Goal: Task Accomplishment & Management: Complete application form

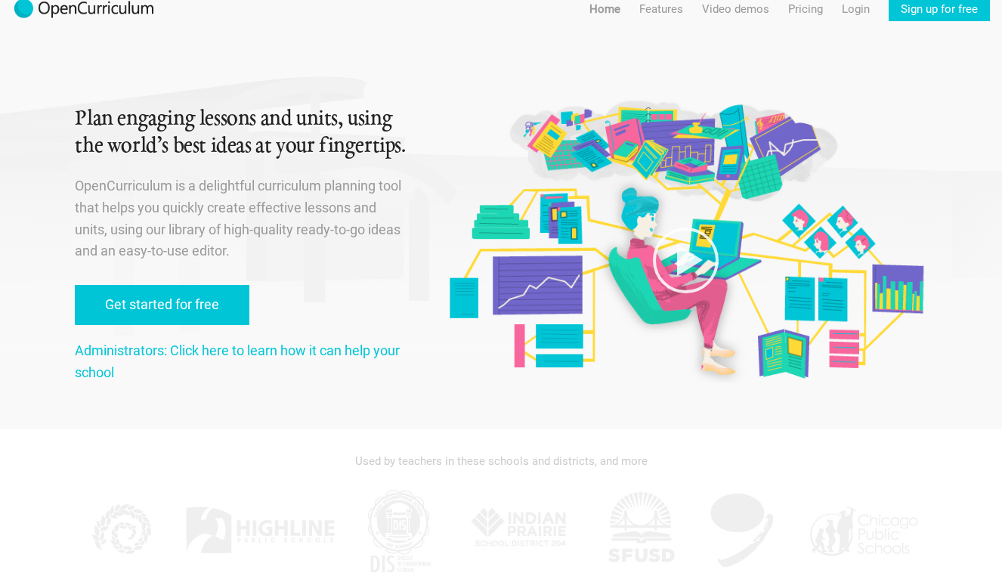
scroll to position [20, 0]
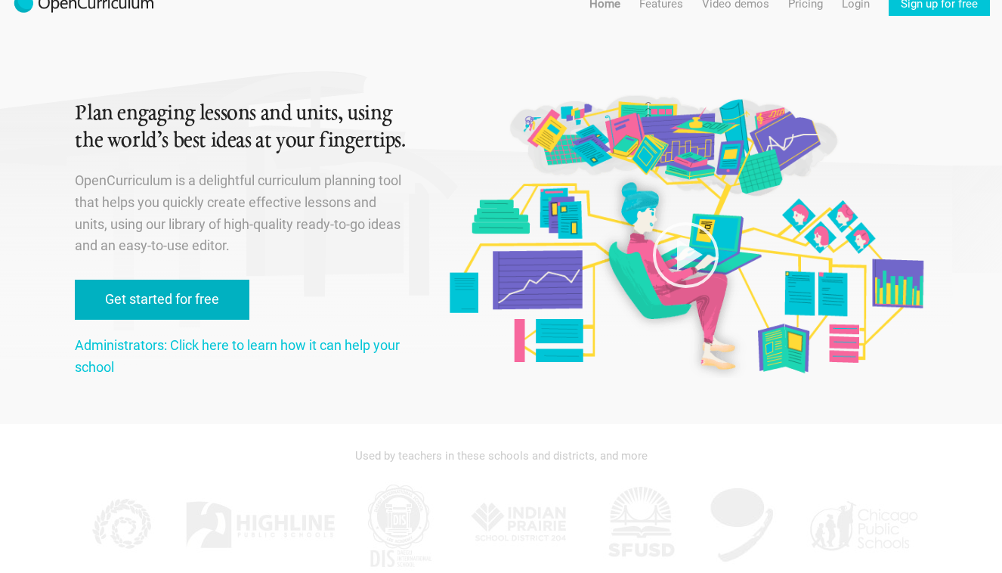
click at [189, 304] on link "Get started for free" at bounding box center [162, 300] width 175 height 40
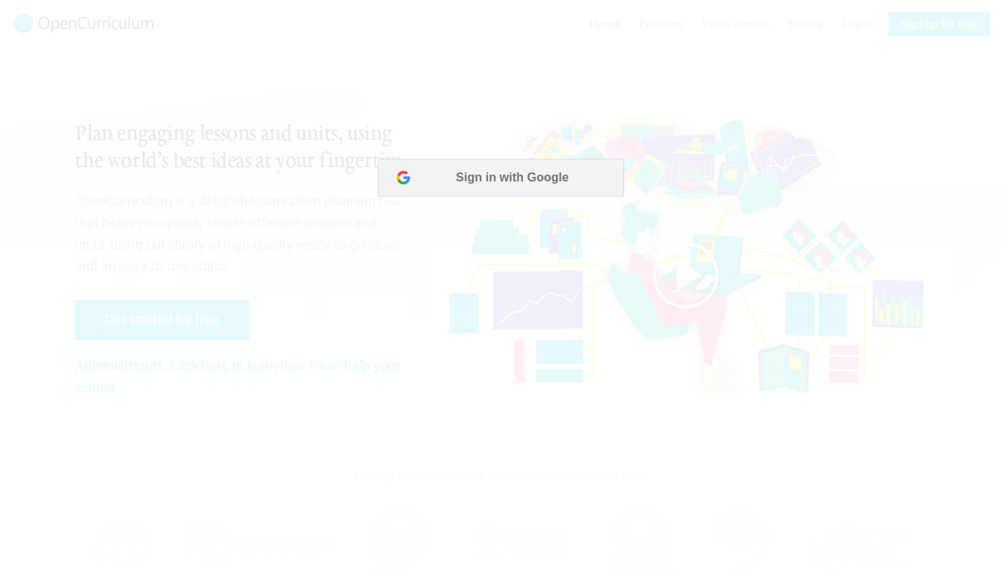
scroll to position [0, 0]
click at [518, 188] on button "Sign in with Google" at bounding box center [501, 178] width 246 height 38
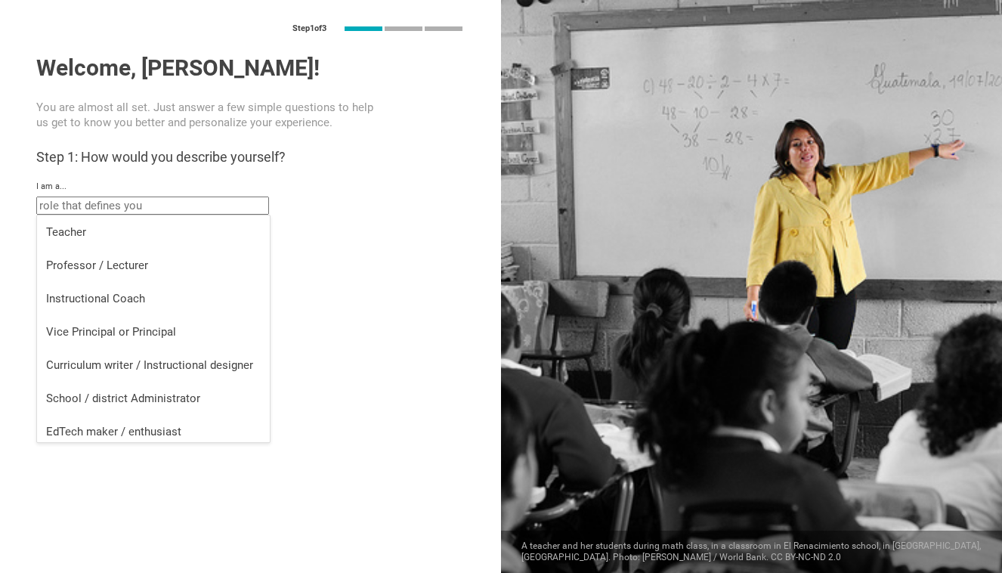
click at [223, 207] on input "text" at bounding box center [152, 205] width 233 height 18
click at [193, 258] on div "Professor / Lecturer" at bounding box center [153, 265] width 215 height 15
type input "Professor / Lecturer"
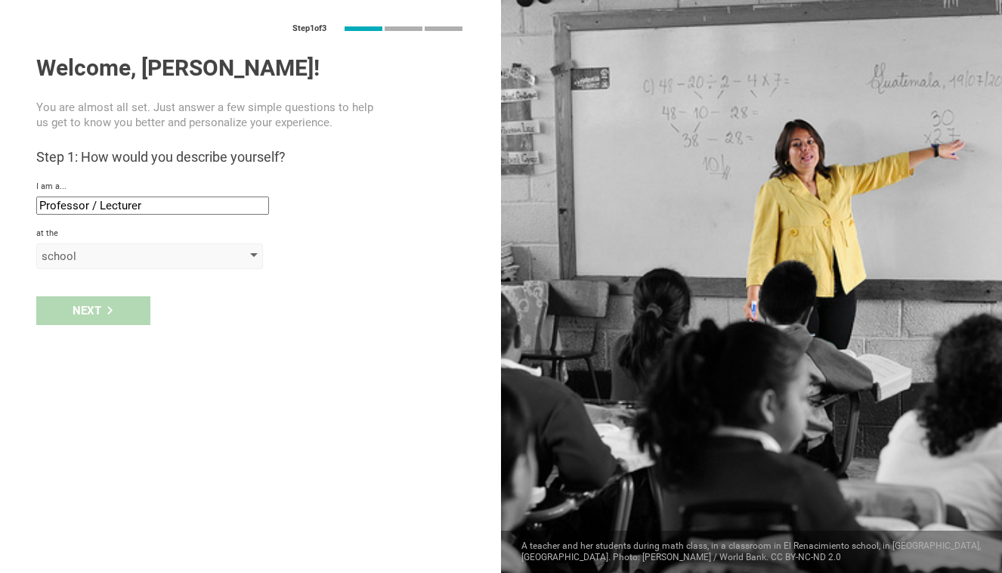
click at [128, 258] on div "school" at bounding box center [128, 256] width 173 height 15
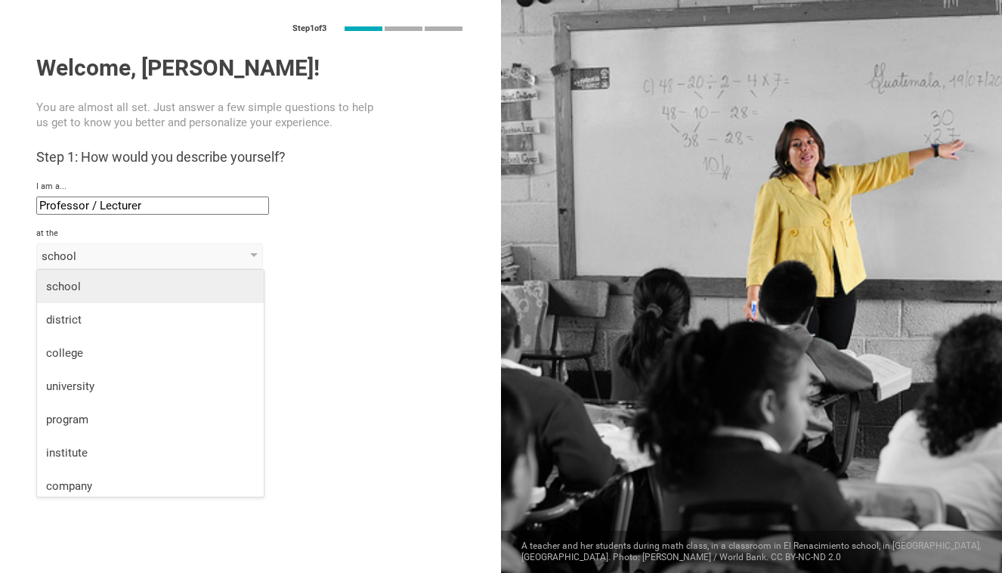
click at [124, 282] on div "school" at bounding box center [150, 286] width 209 height 15
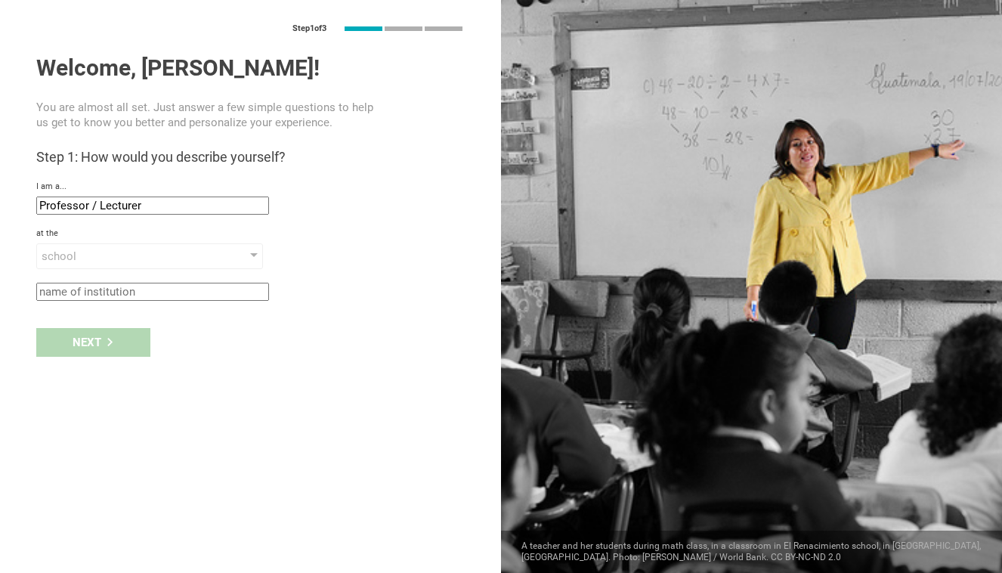
click at [102, 341] on div "Next" at bounding box center [250, 342] width 501 height 47
click at [114, 290] on input "text" at bounding box center [152, 292] width 233 height 18
type input "TEC"
click at [90, 330] on div "Next" at bounding box center [93, 342] width 114 height 29
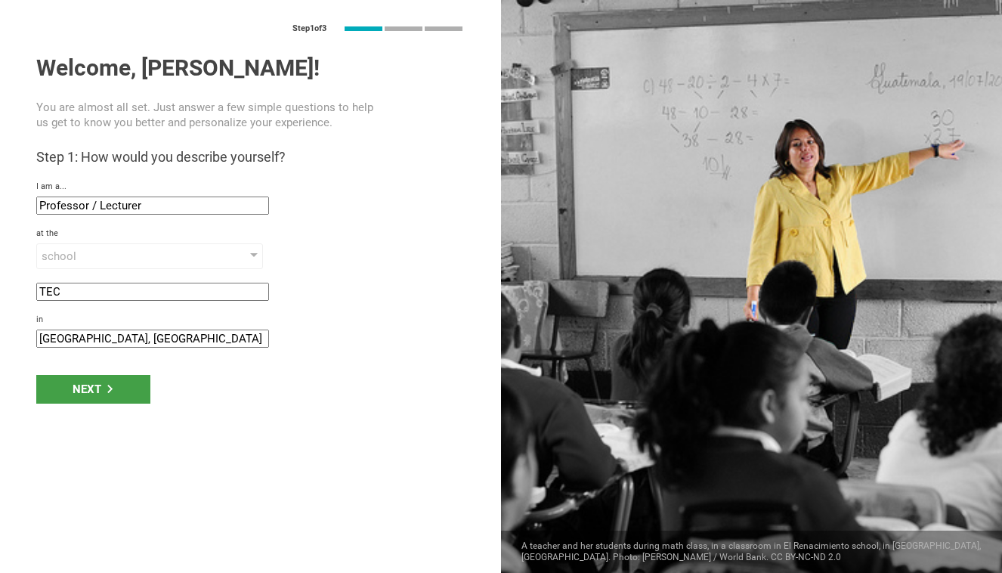
click at [88, 372] on div "Next" at bounding box center [250, 389] width 501 height 47
click at [88, 387] on div "Next" at bounding box center [93, 389] width 114 height 29
click at [88, 386] on div "Next" at bounding box center [93, 389] width 114 height 29
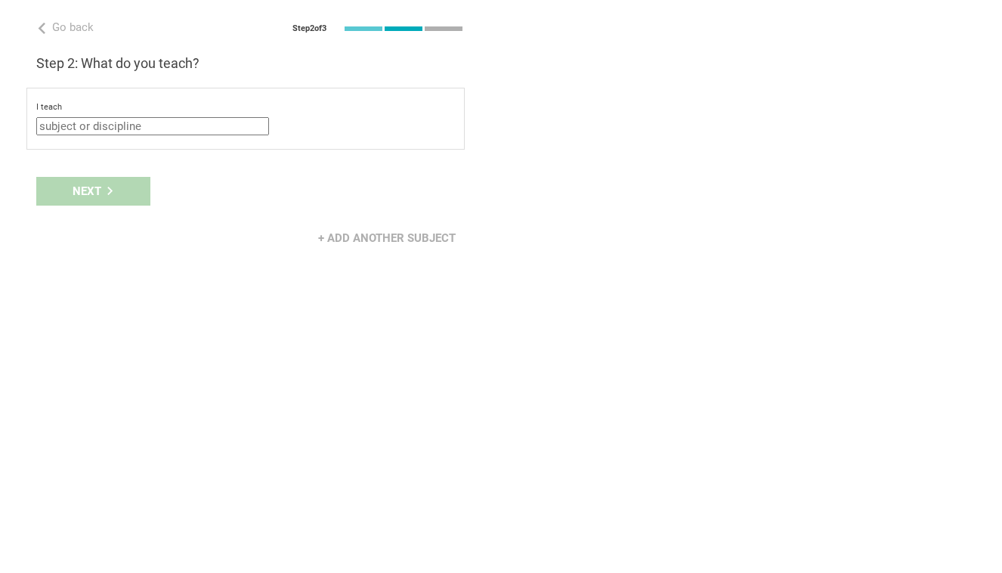
click at [150, 128] on input "text" at bounding box center [152, 126] width 233 height 18
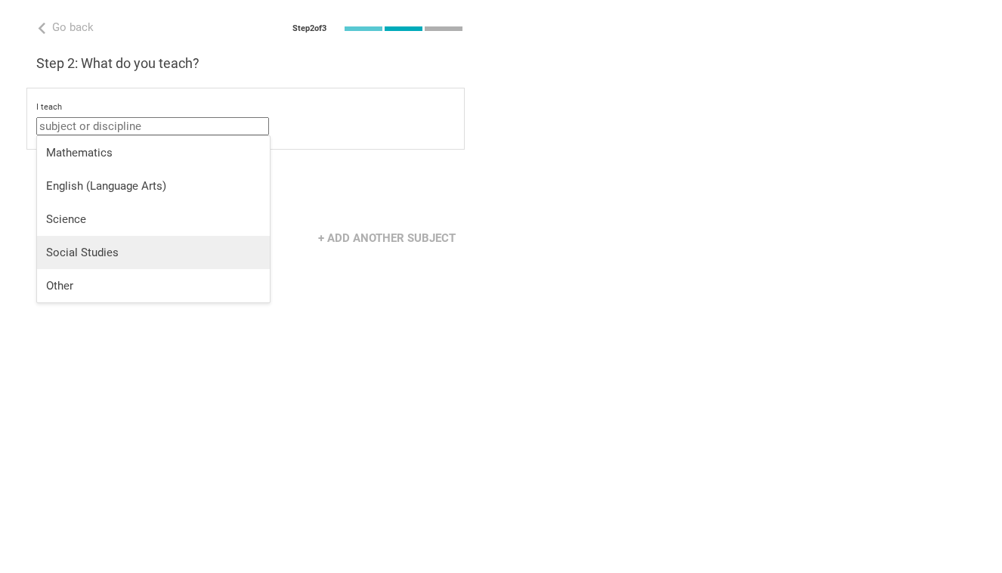
click at [126, 248] on div "Social Studies" at bounding box center [153, 252] width 215 height 15
type input "Social Studies"
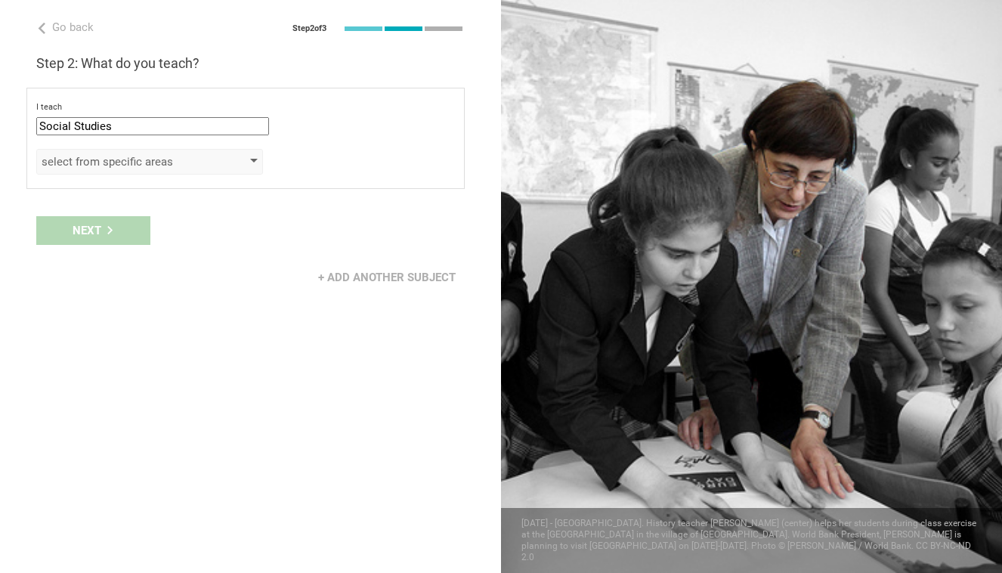
click at [151, 161] on div "select from specific areas" at bounding box center [128, 161] width 173 height 15
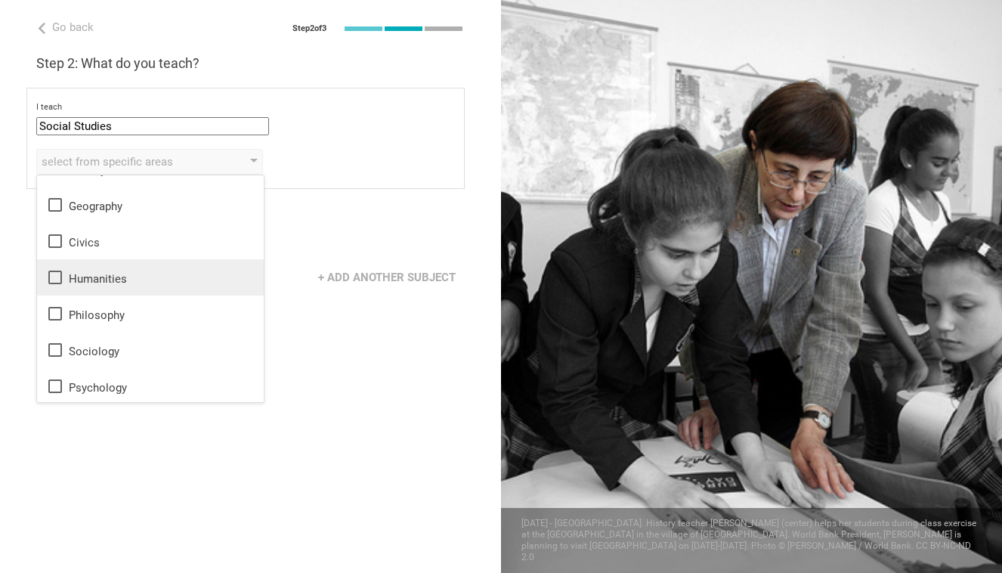
scroll to position [27, 0]
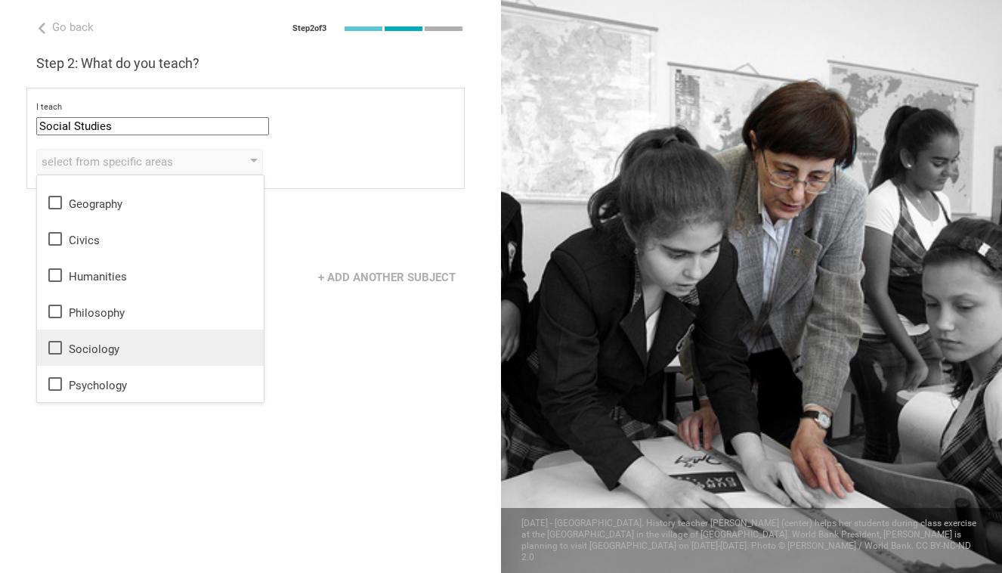
click at [126, 350] on div "Sociology" at bounding box center [150, 347] width 209 height 18
click at [357, 313] on div "Go back Step 2 of 3 Welcome, Mariana Anahí! You are almost all set. Just answer…" at bounding box center [250, 286] width 501 height 573
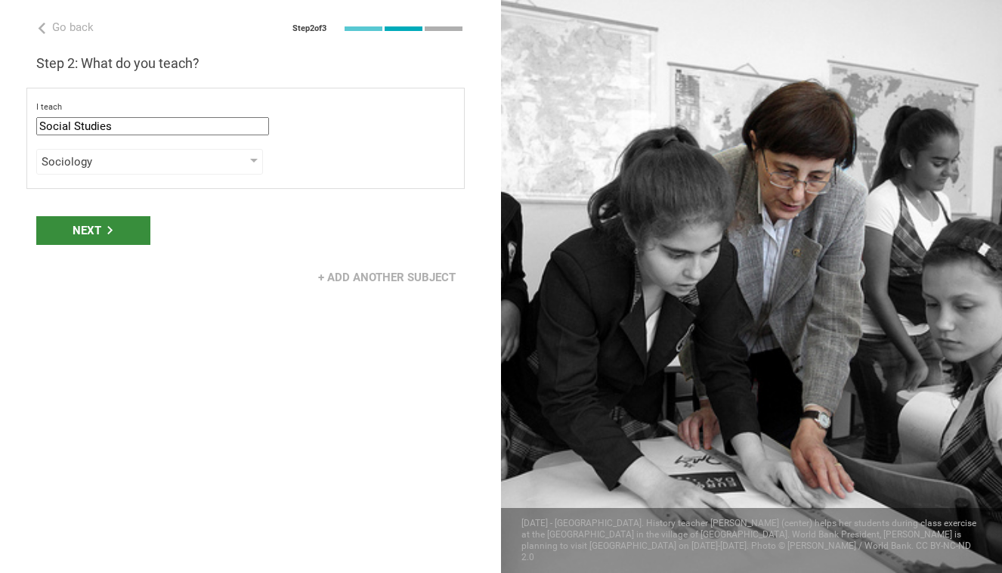
click at [99, 227] on div "Next" at bounding box center [93, 230] width 114 height 29
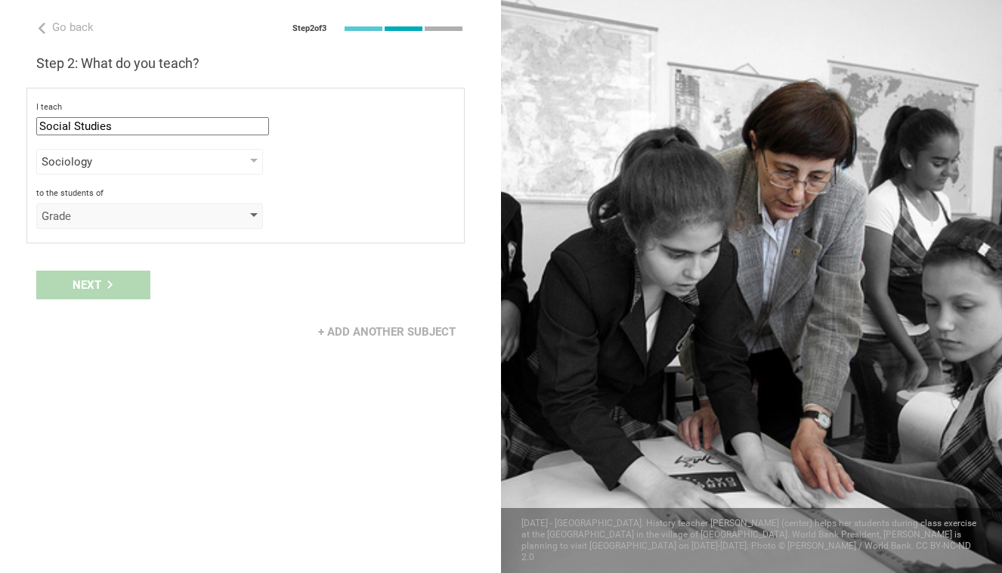
click at [100, 222] on div "Grade" at bounding box center [128, 216] width 173 height 15
click at [101, 224] on div "Grade" at bounding box center [149, 216] width 227 height 26
click at [91, 223] on div "Grade" at bounding box center [128, 216] width 173 height 15
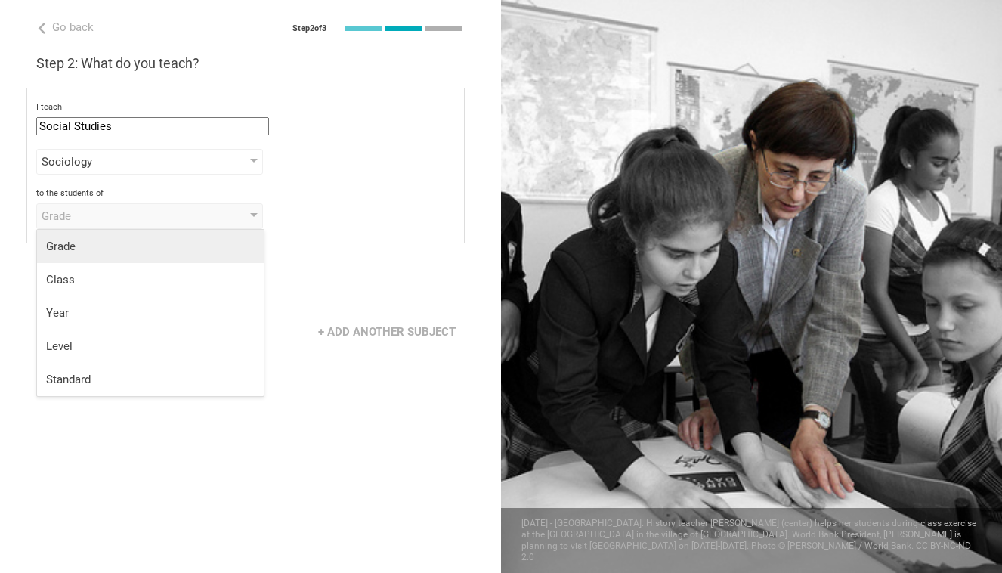
click at [71, 245] on div "Grade" at bounding box center [150, 246] width 209 height 15
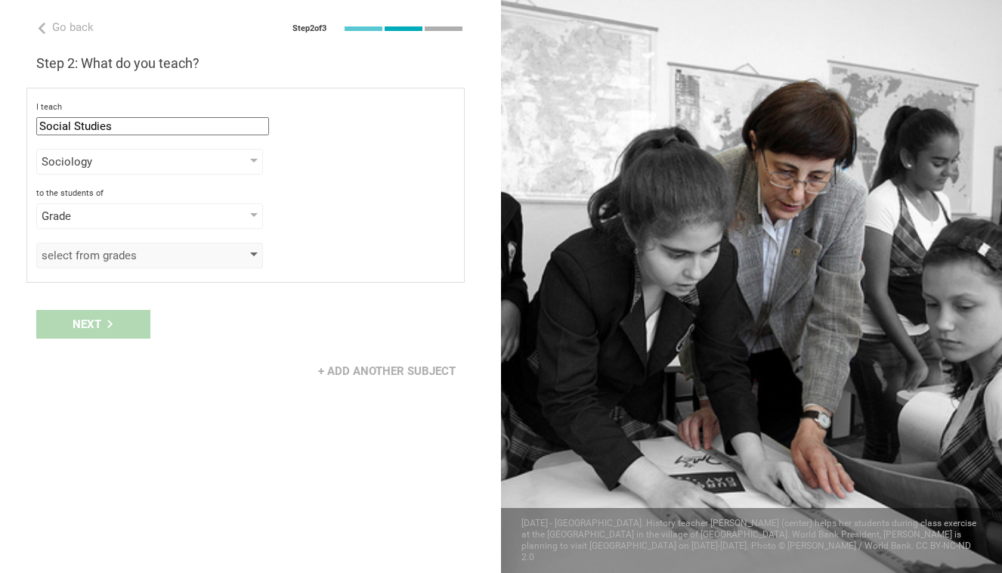
click at [92, 261] on div "select from grades" at bounding box center [128, 255] width 173 height 15
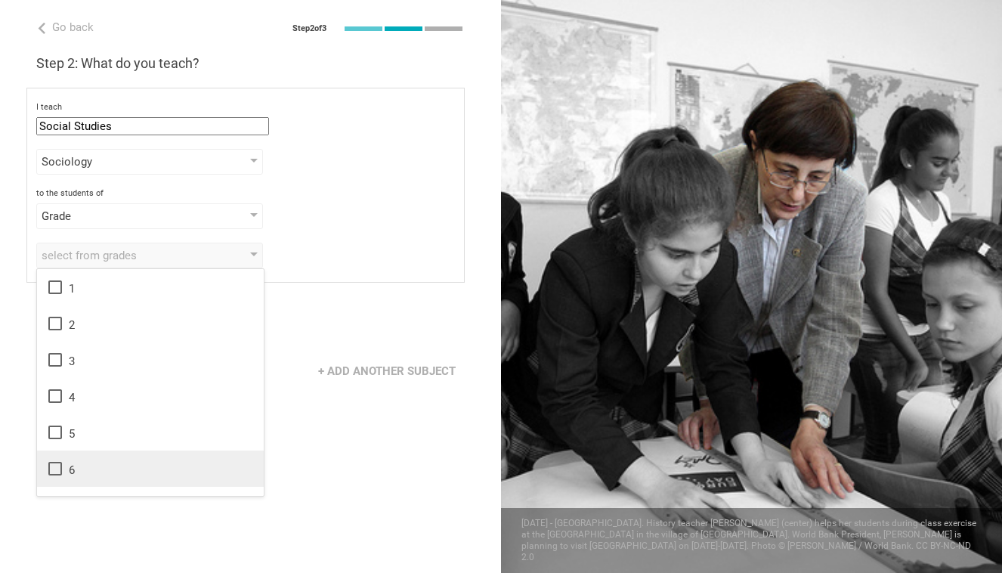
click at [73, 470] on div "6" at bounding box center [150, 468] width 209 height 18
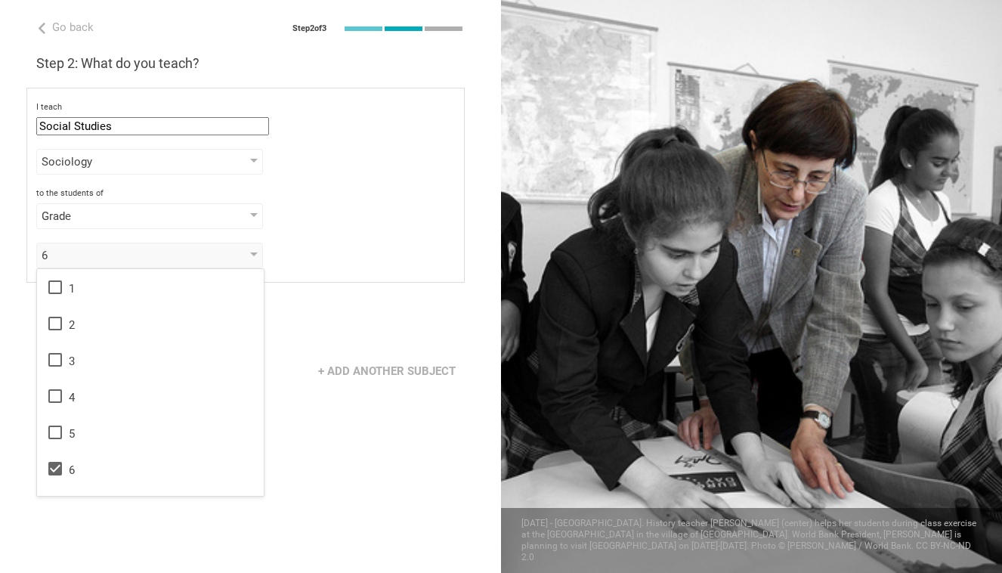
click at [320, 408] on div "Go back Step 2 of 3 Welcome, Mariana Anahí! You are almost all set. Just answer…" at bounding box center [250, 286] width 501 height 573
click at [110, 337] on div "Next" at bounding box center [93, 324] width 114 height 29
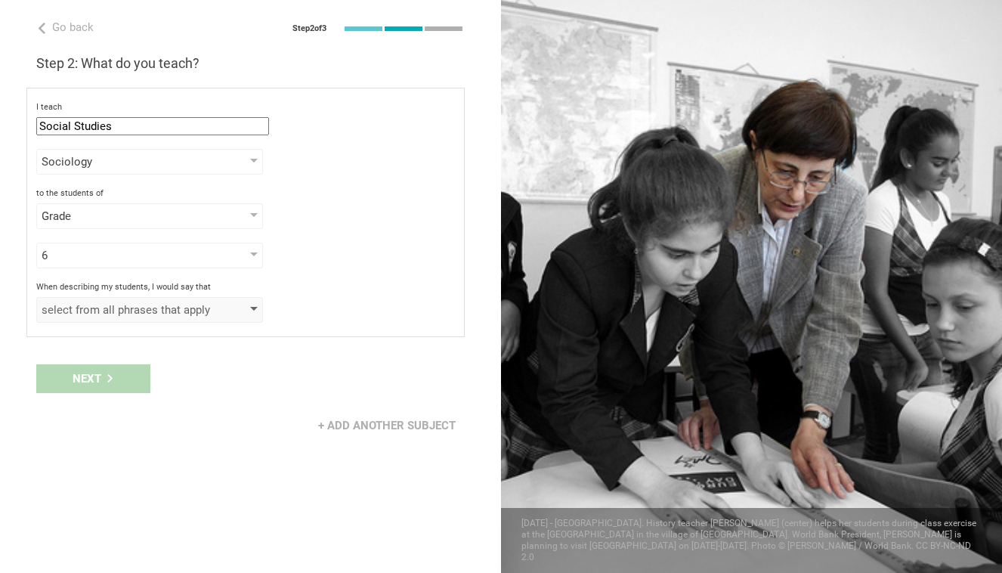
click at [115, 317] on div "select from all phrases that apply" at bounding box center [149, 310] width 227 height 26
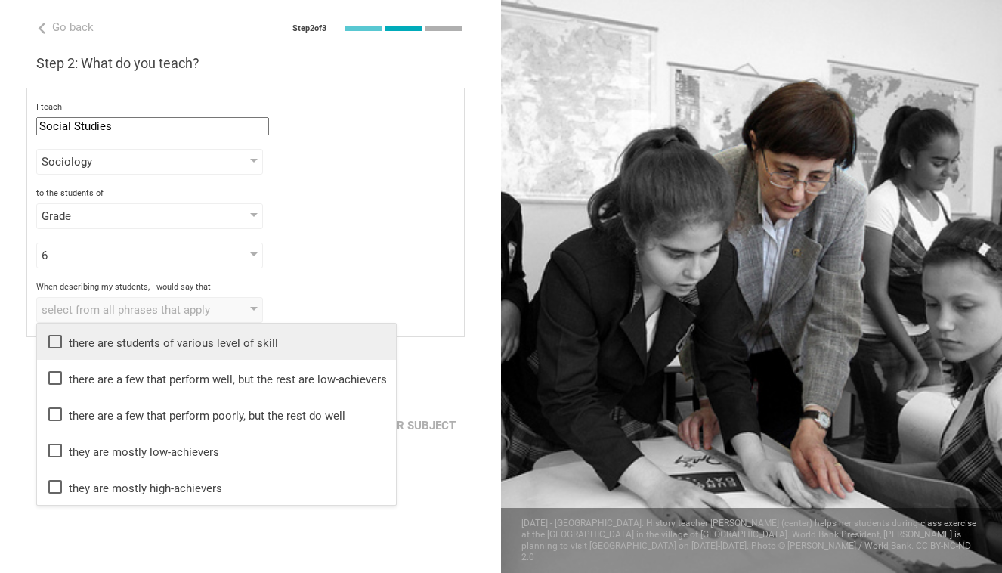
click at [123, 352] on li "there are students of various level of skill" at bounding box center [216, 341] width 359 height 36
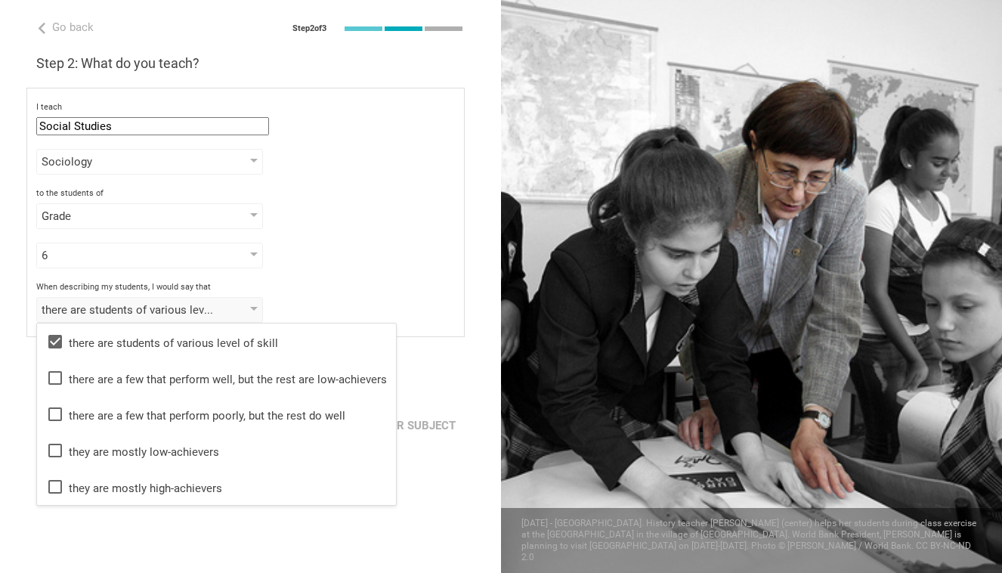
click at [130, 523] on div "Go back Step 2 of 3 Welcome, Mariana Anahí! You are almost all set. Just answer…" at bounding box center [250, 286] width 501 height 573
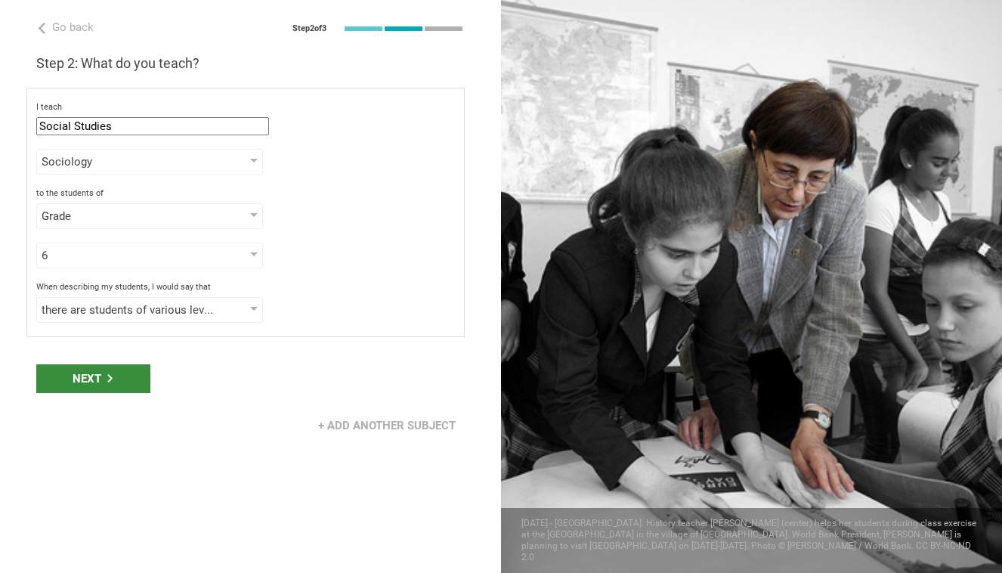
click at [118, 373] on div "Next" at bounding box center [93, 378] width 114 height 29
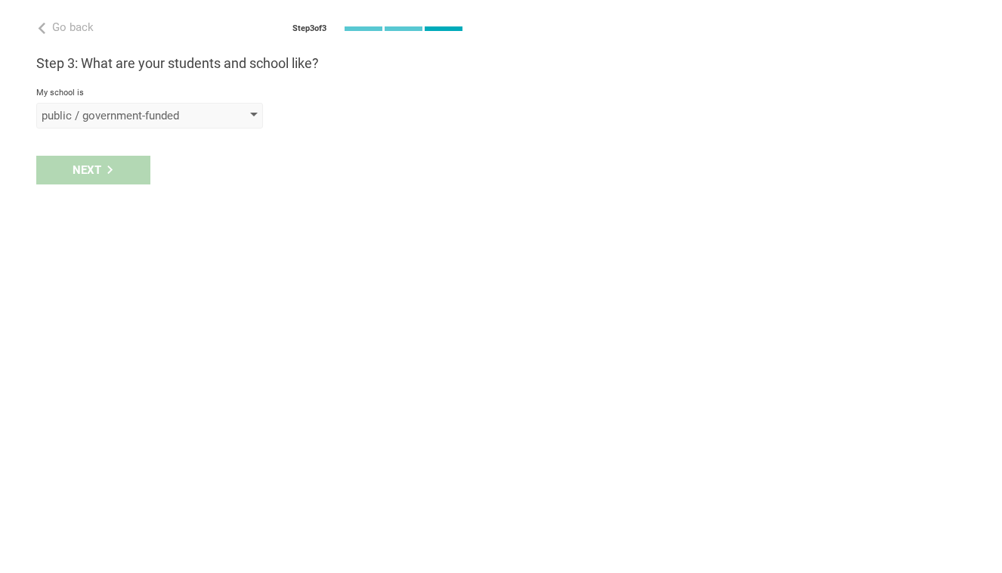
click at [171, 125] on div "public / government-funded" at bounding box center [149, 116] width 227 height 26
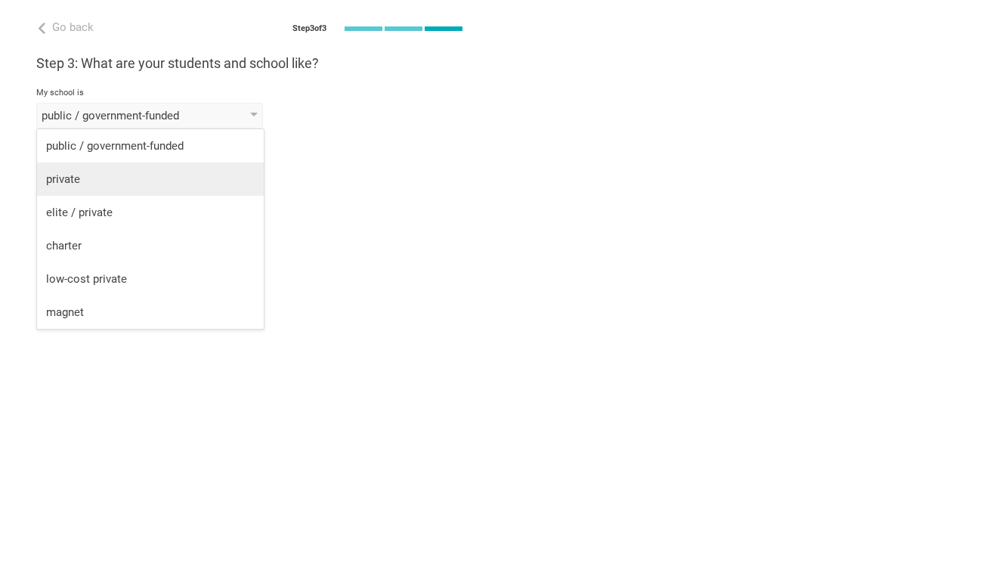
click at [153, 181] on div "private" at bounding box center [150, 178] width 209 height 15
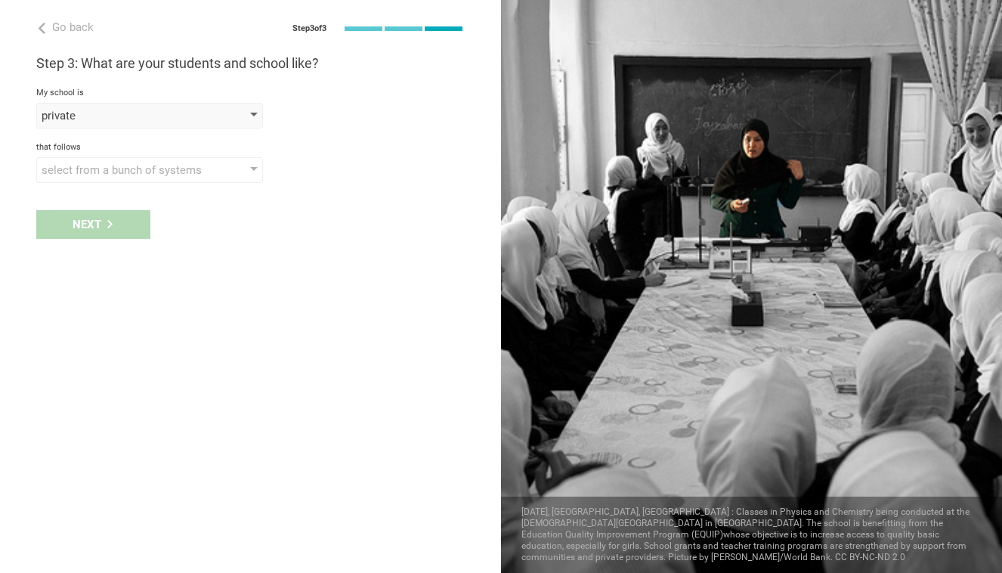
click at [172, 120] on div "private" at bounding box center [128, 115] width 173 height 15
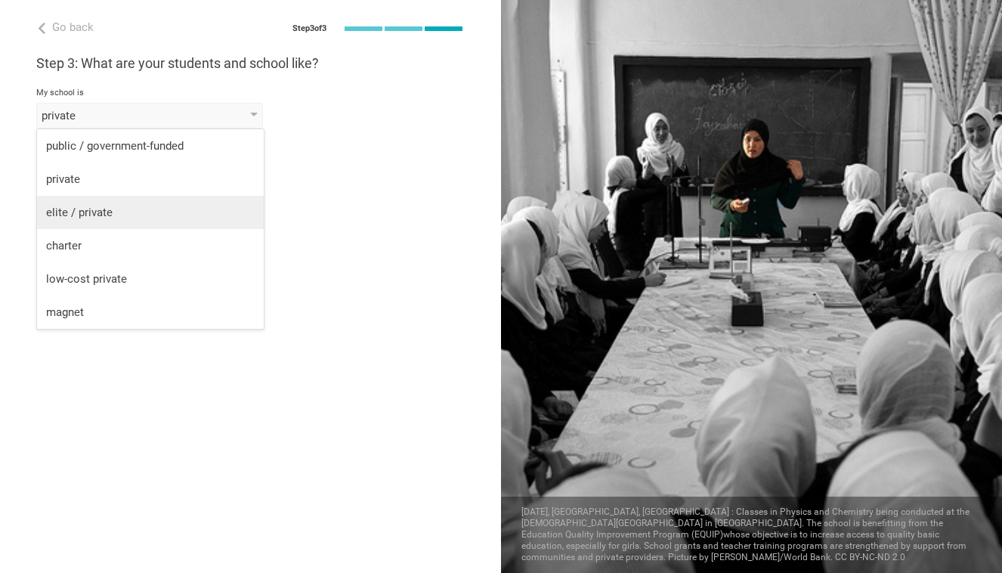
click at [152, 214] on div "elite / private" at bounding box center [150, 212] width 209 height 15
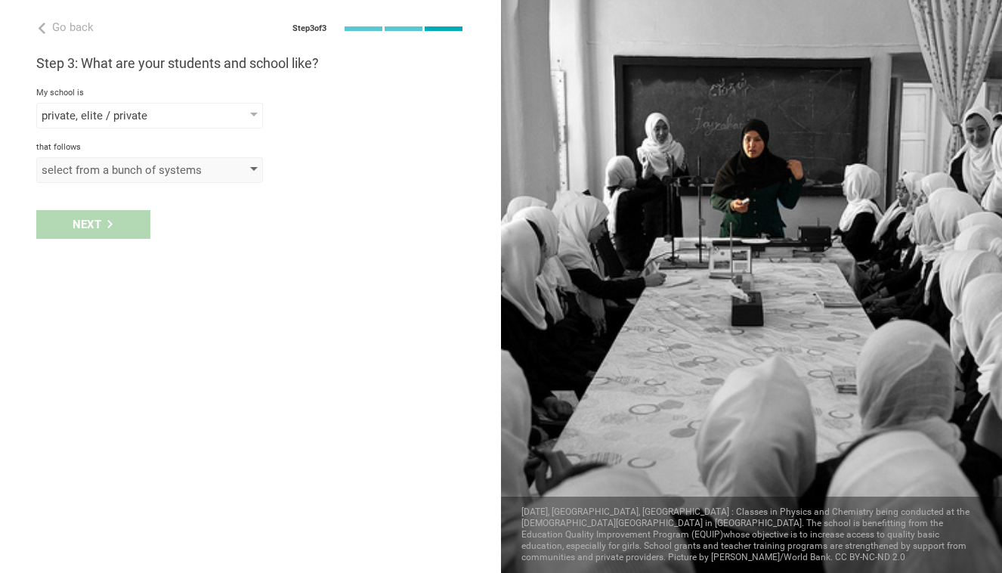
click at [154, 178] on div "select from a bunch of systems" at bounding box center [149, 170] width 227 height 26
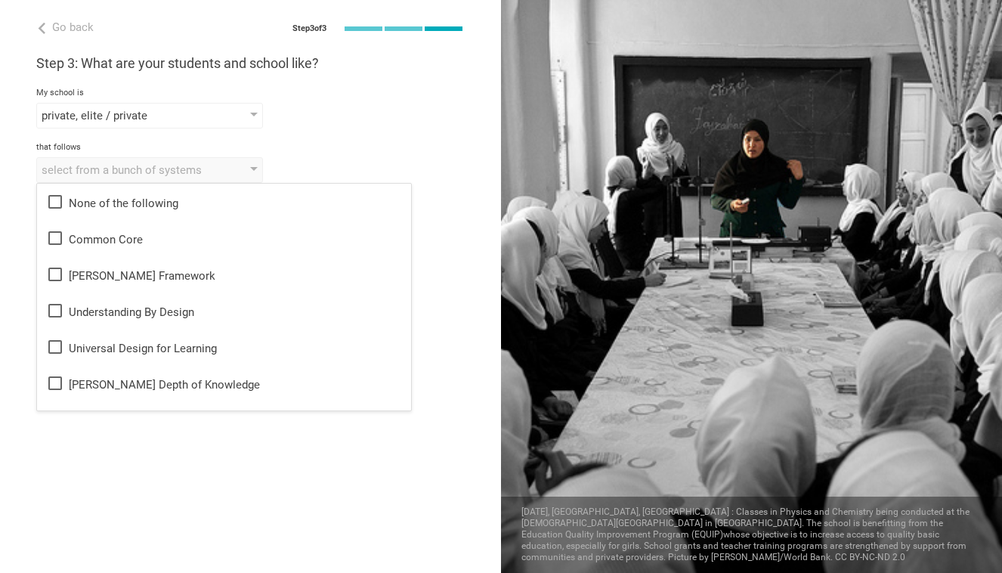
click at [258, 134] on div "Step 3: What are your students and school like? My school is private, elite / p…" at bounding box center [250, 118] width 428 height 128
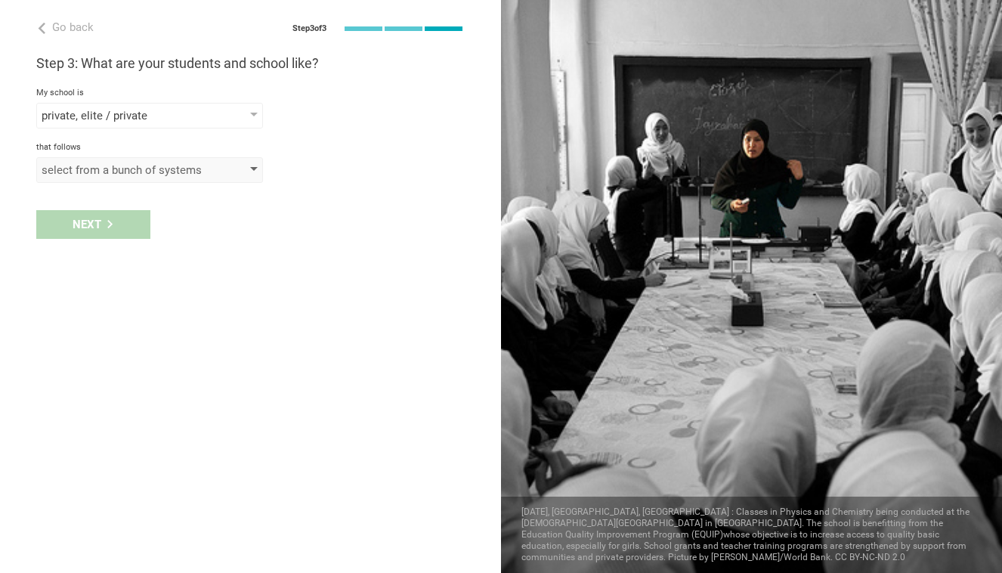
click at [205, 168] on div "select from a bunch of systems" at bounding box center [128, 169] width 173 height 15
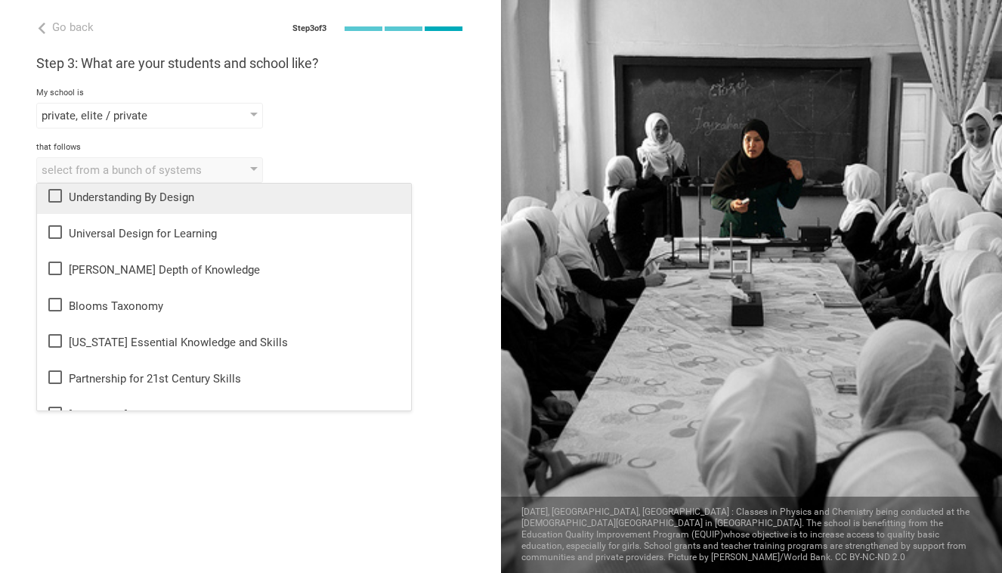
scroll to position [122, 0]
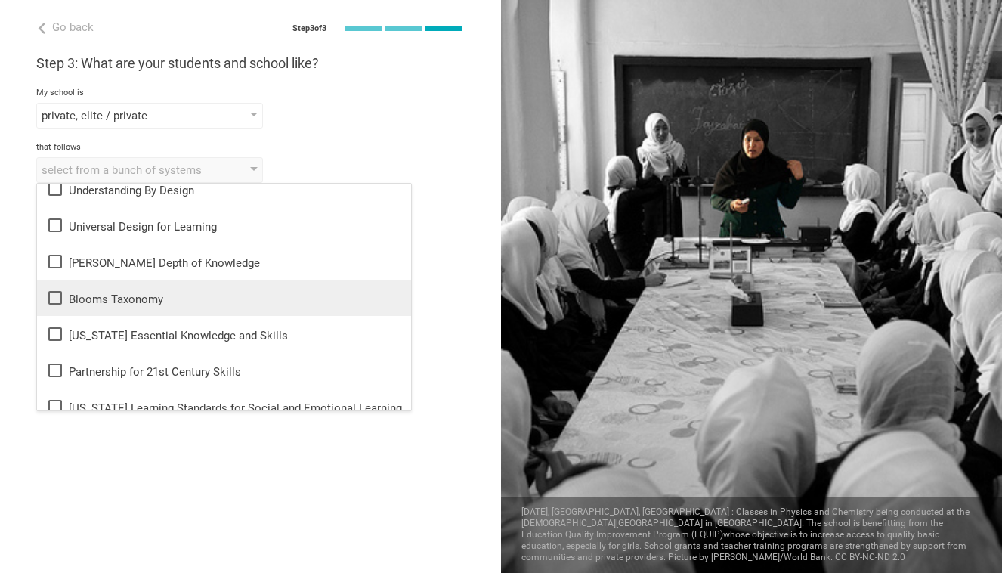
click at [184, 314] on li "Blooms Taxonomy" at bounding box center [224, 298] width 374 height 36
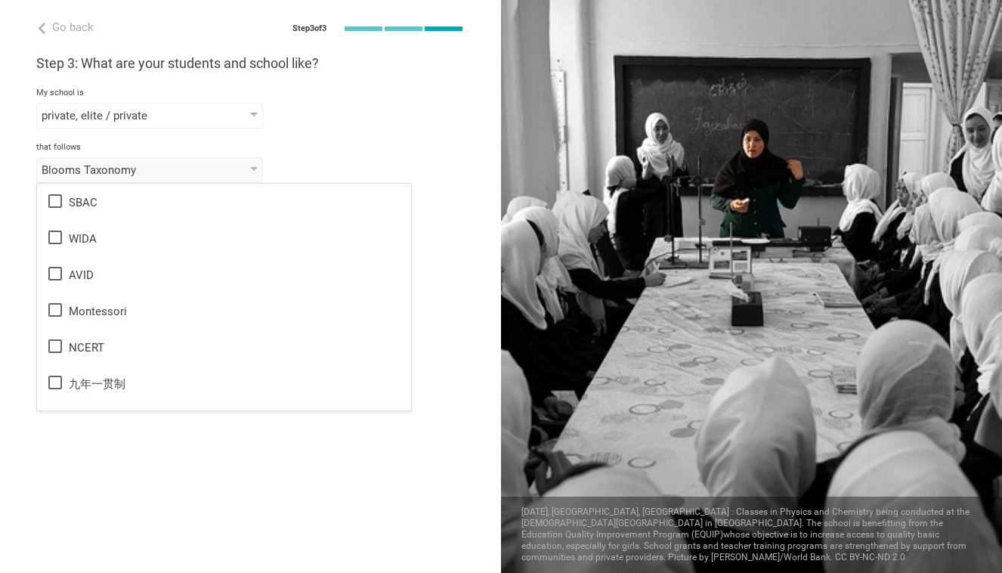
scroll to position [897, 0]
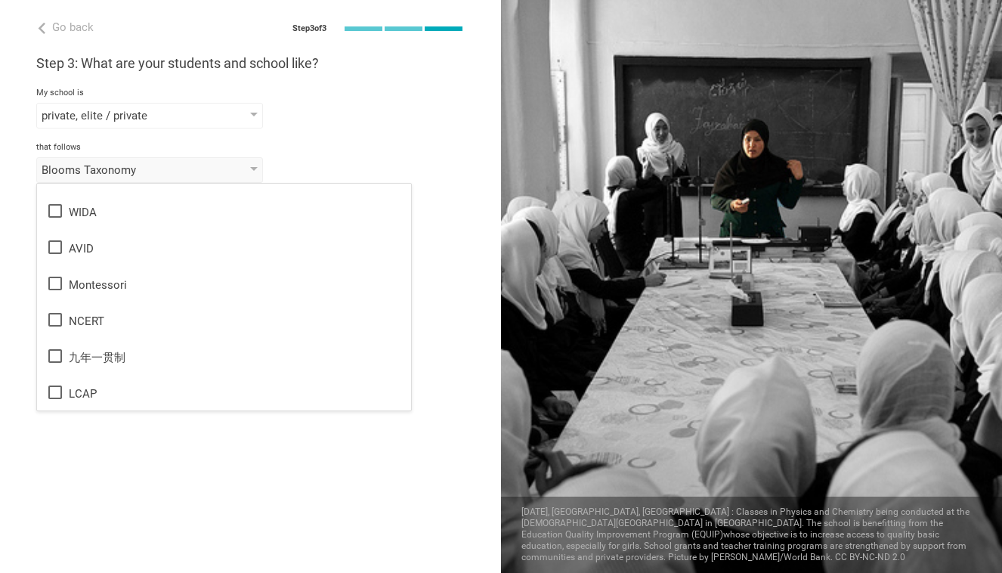
click at [164, 466] on div "Go back Step 3 of 3 Welcome, Mariana Anahí! You are almost all set. Just answer…" at bounding box center [250, 286] width 501 height 573
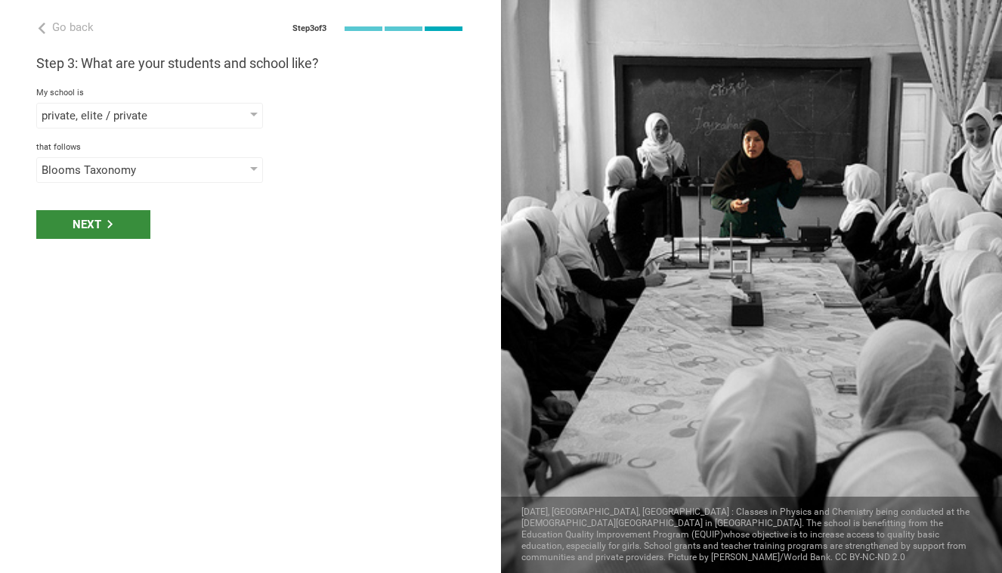
click at [134, 226] on div "Next" at bounding box center [93, 224] width 114 height 29
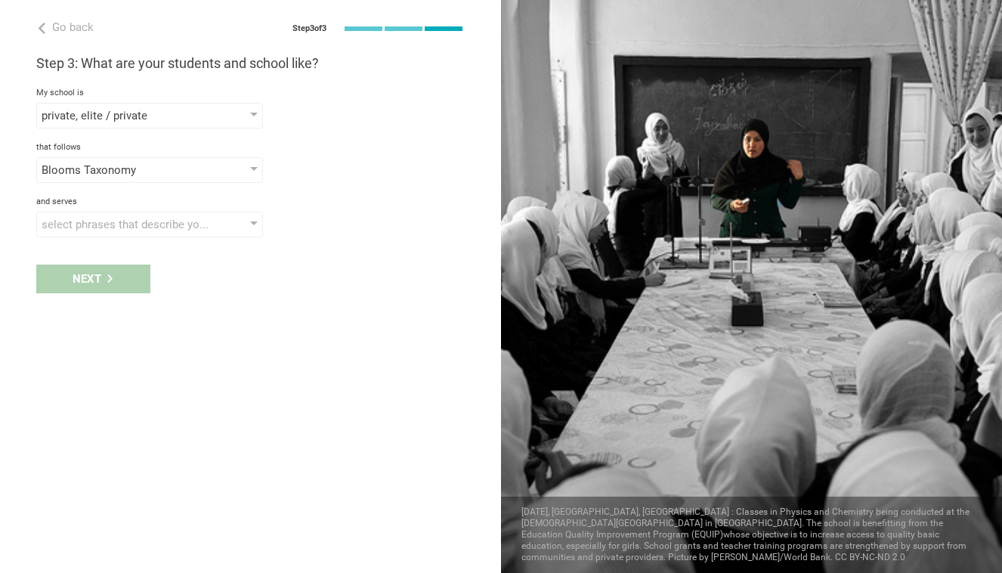
click at [134, 226] on div "select phrases that describe your student population" at bounding box center [128, 224] width 173 height 15
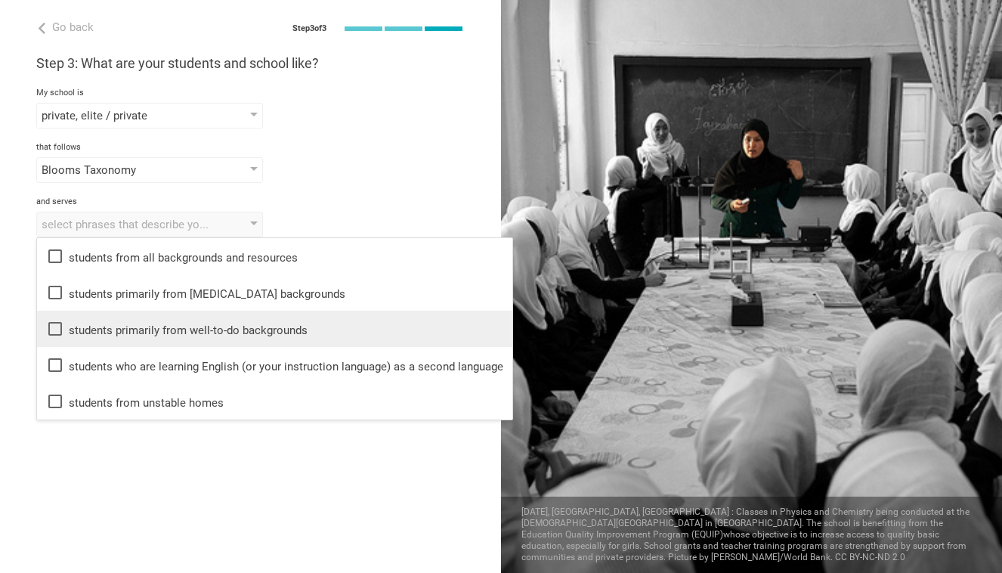
click at [143, 332] on div "students primarily from well-to-do backgrounds" at bounding box center [274, 329] width 457 height 18
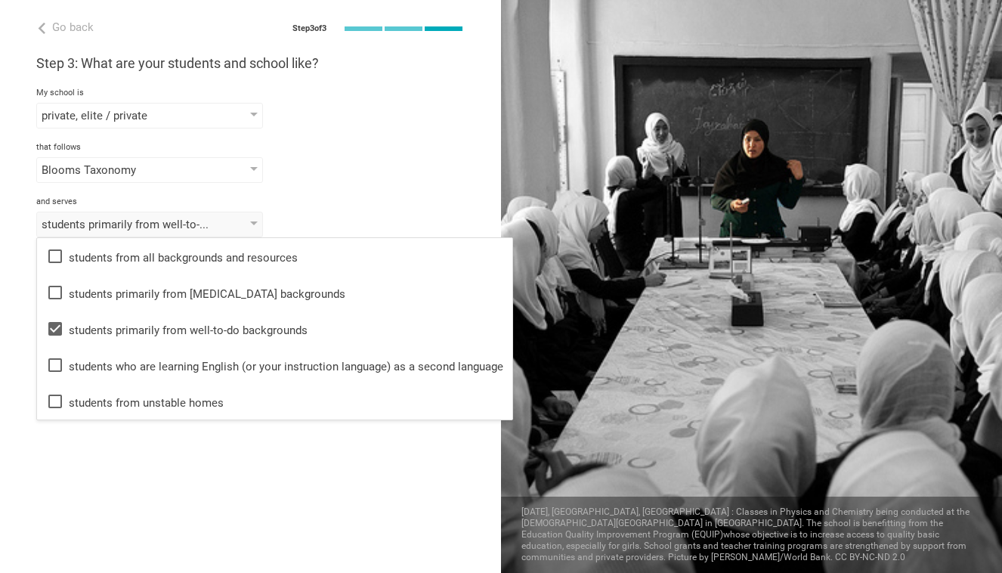
click at [145, 477] on div "Go back Step 3 of 3 Welcome, Mariana Anahí! You are almost all set. Just answer…" at bounding box center [250, 286] width 501 height 573
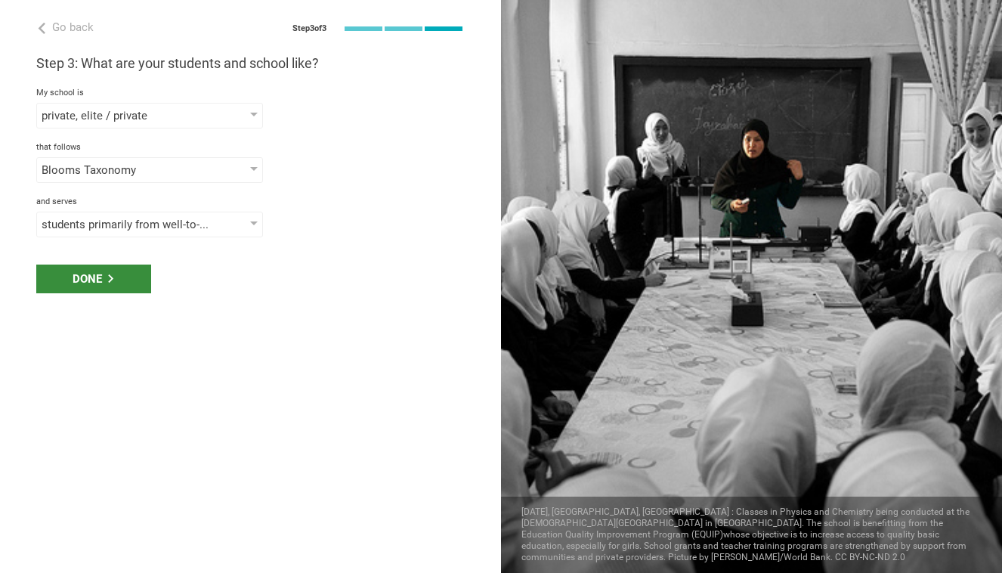
click at [114, 279] on icon at bounding box center [111, 278] width 8 height 8
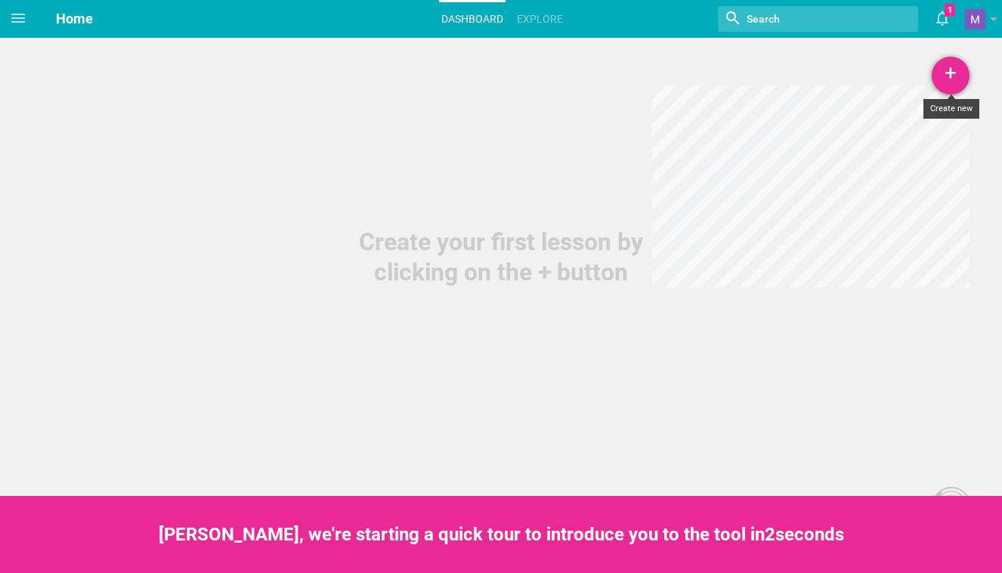
click at [950, 79] on div "+" at bounding box center [950, 76] width 38 height 38
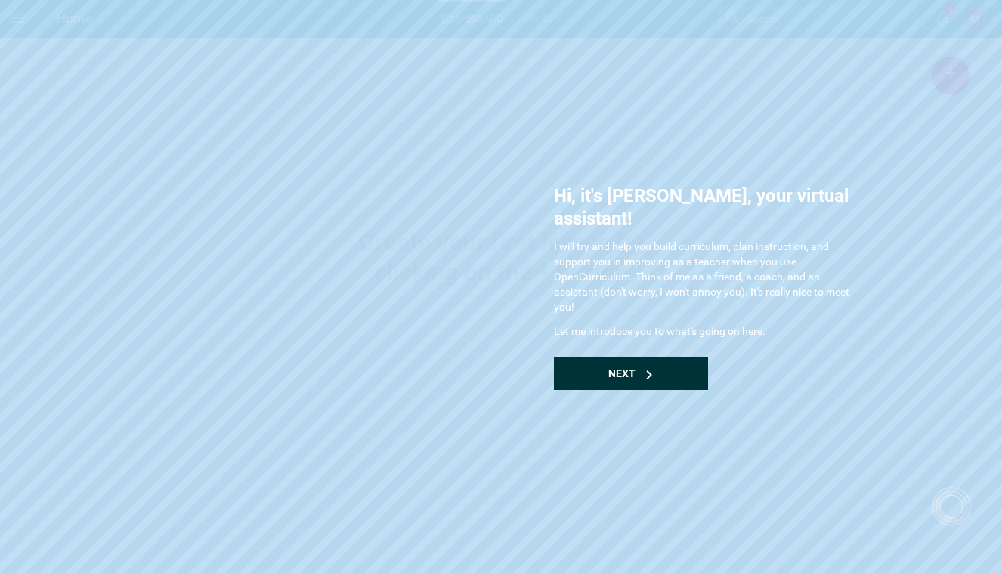
click at [616, 360] on div "Next" at bounding box center [631, 373] width 154 height 33
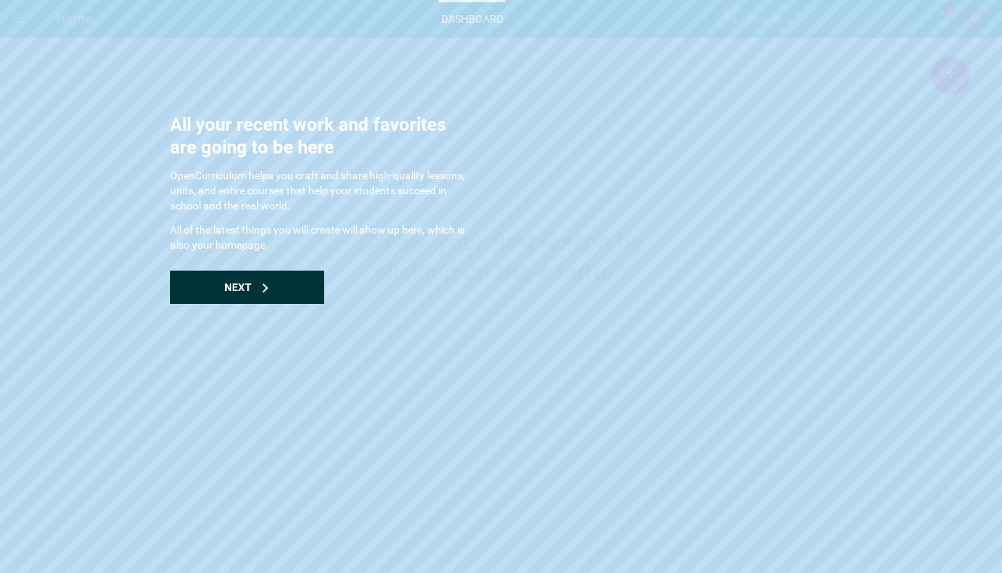
click at [261, 289] on icon at bounding box center [265, 287] width 9 height 9
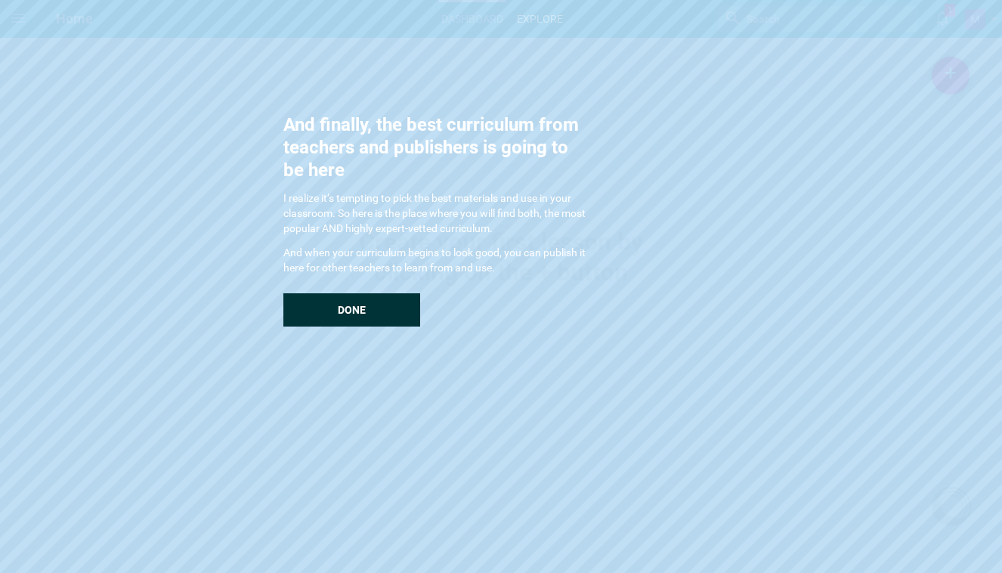
click at [335, 297] on div "Done" at bounding box center [351, 309] width 137 height 33
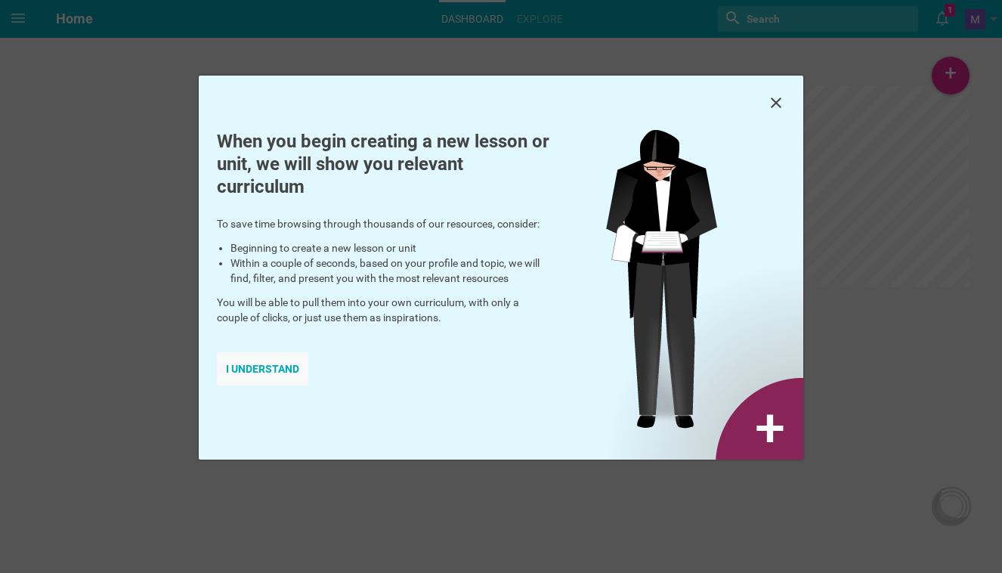
click at [272, 375] on div "I understand" at bounding box center [262, 368] width 91 height 33
